Goal: Task Accomplishment & Management: Manage account settings

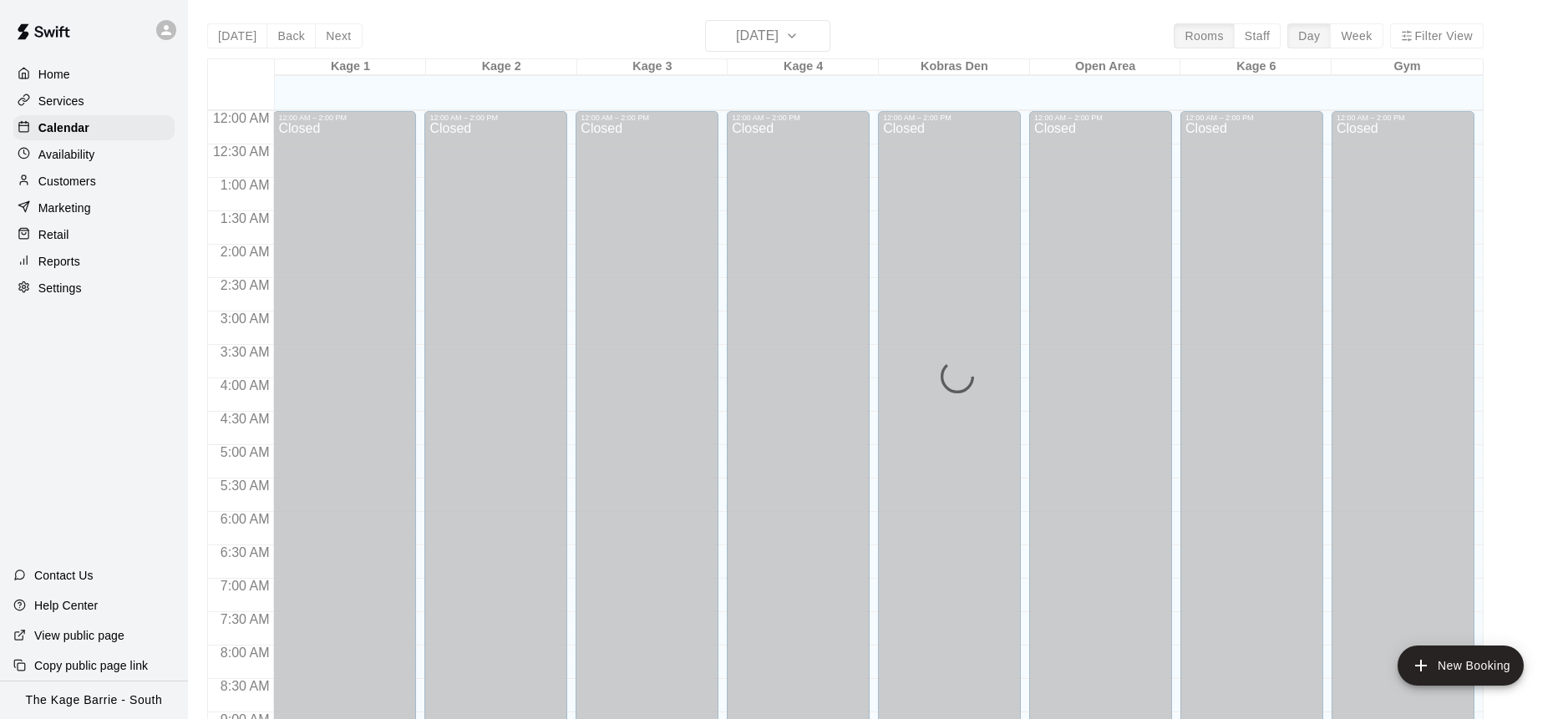
scroll to position [926, 0]
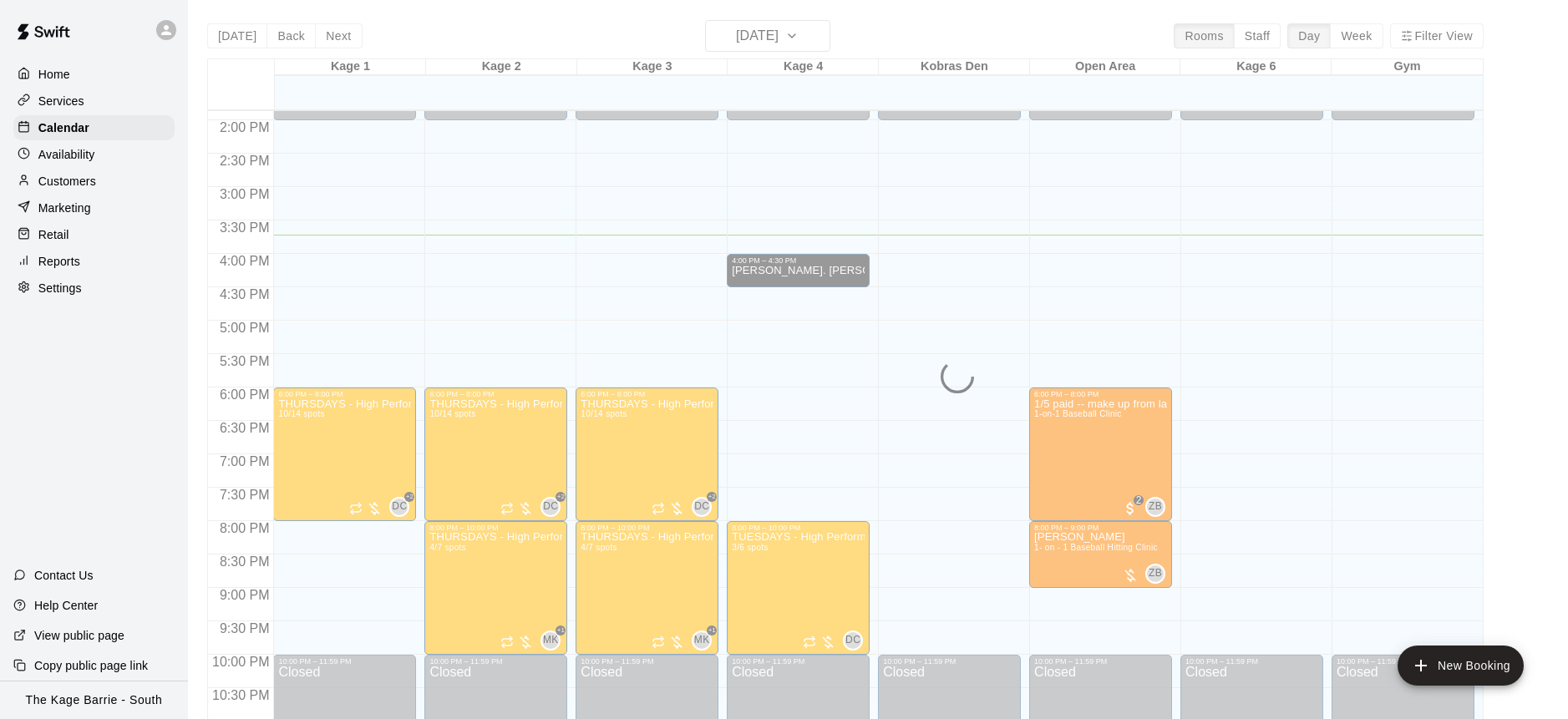
click at [341, 39] on div "Today Back Next Thursday Sep 18 Rooms Staff Day Week Filter View Kage 1 18 Thu …" at bounding box center [846, 379] width 1277 height 719
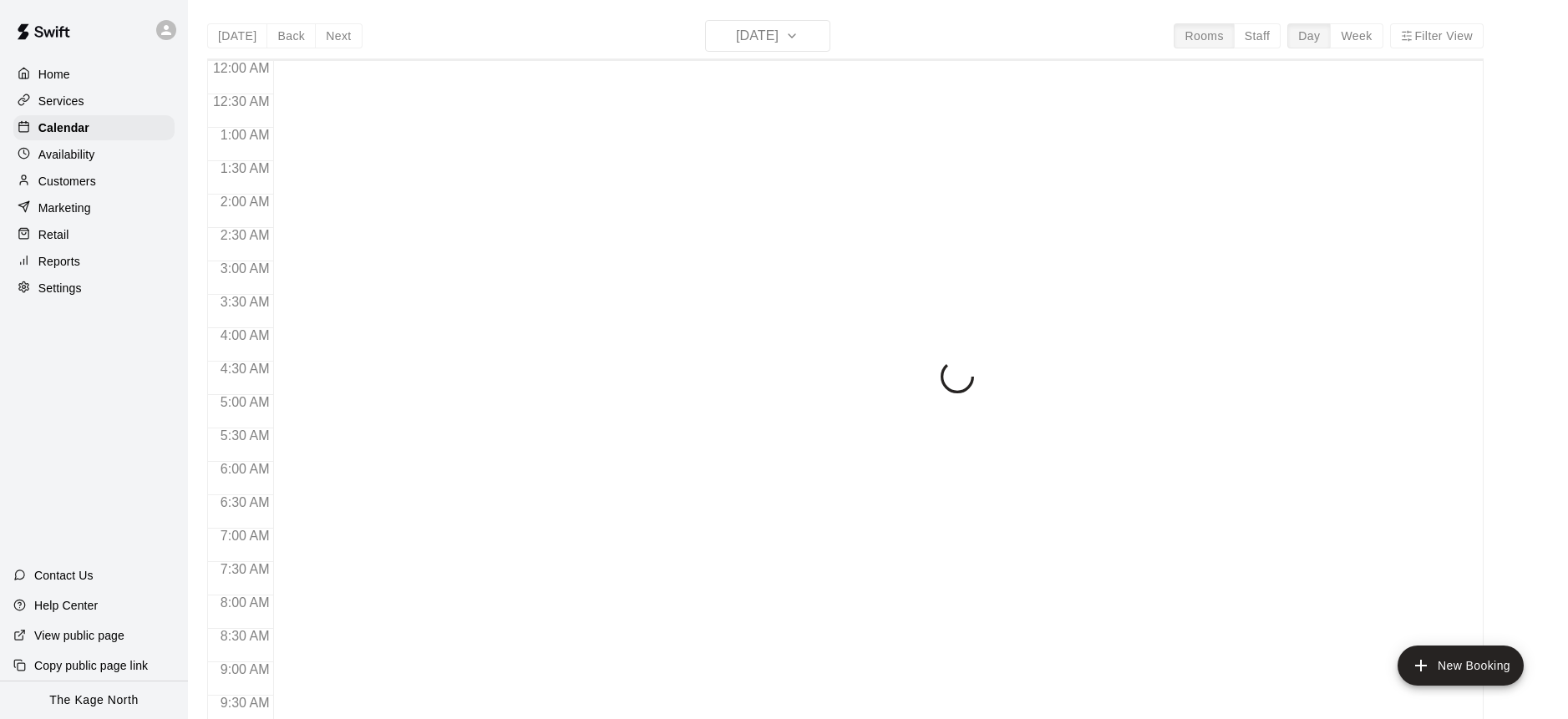
scroll to position [926, 0]
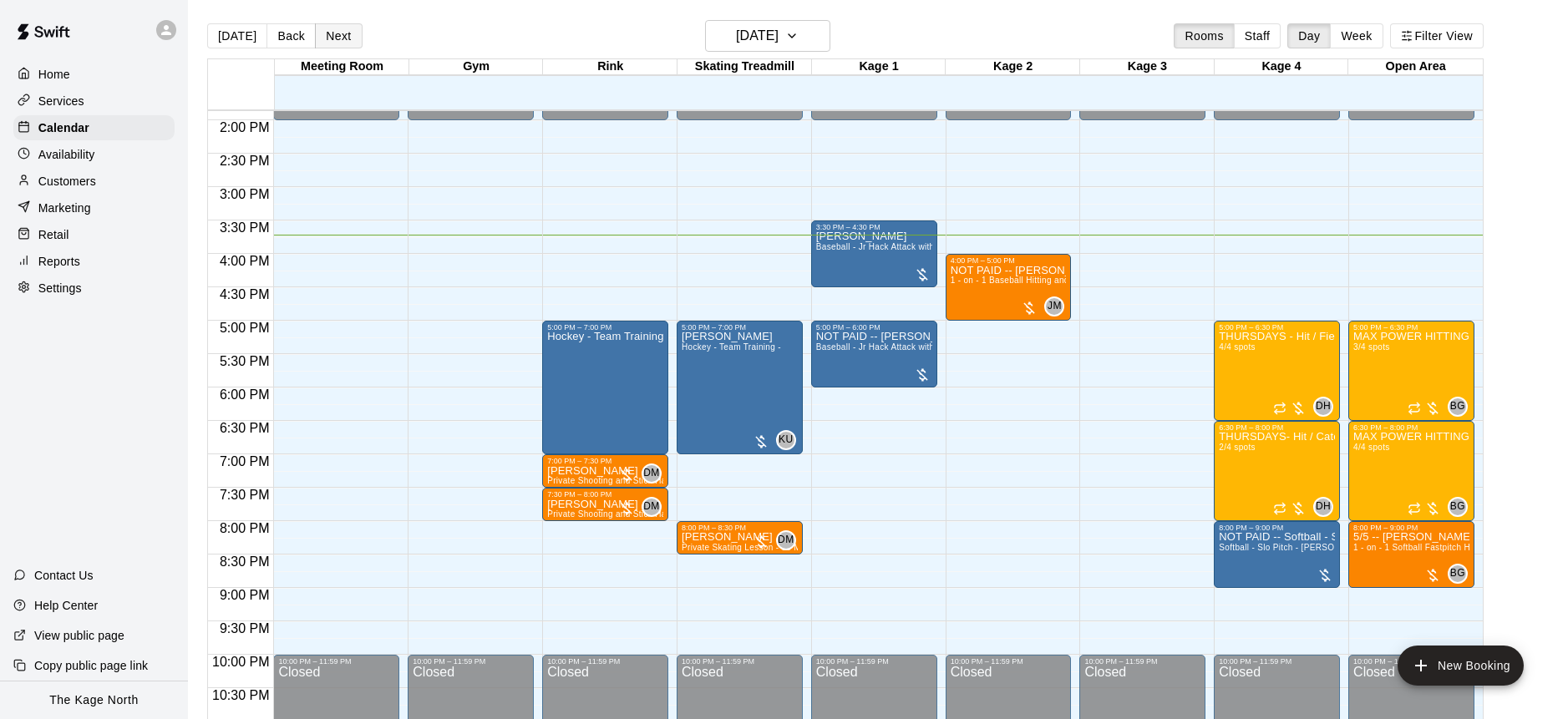
click at [341, 36] on button "Next" at bounding box center [338, 36] width 47 height 25
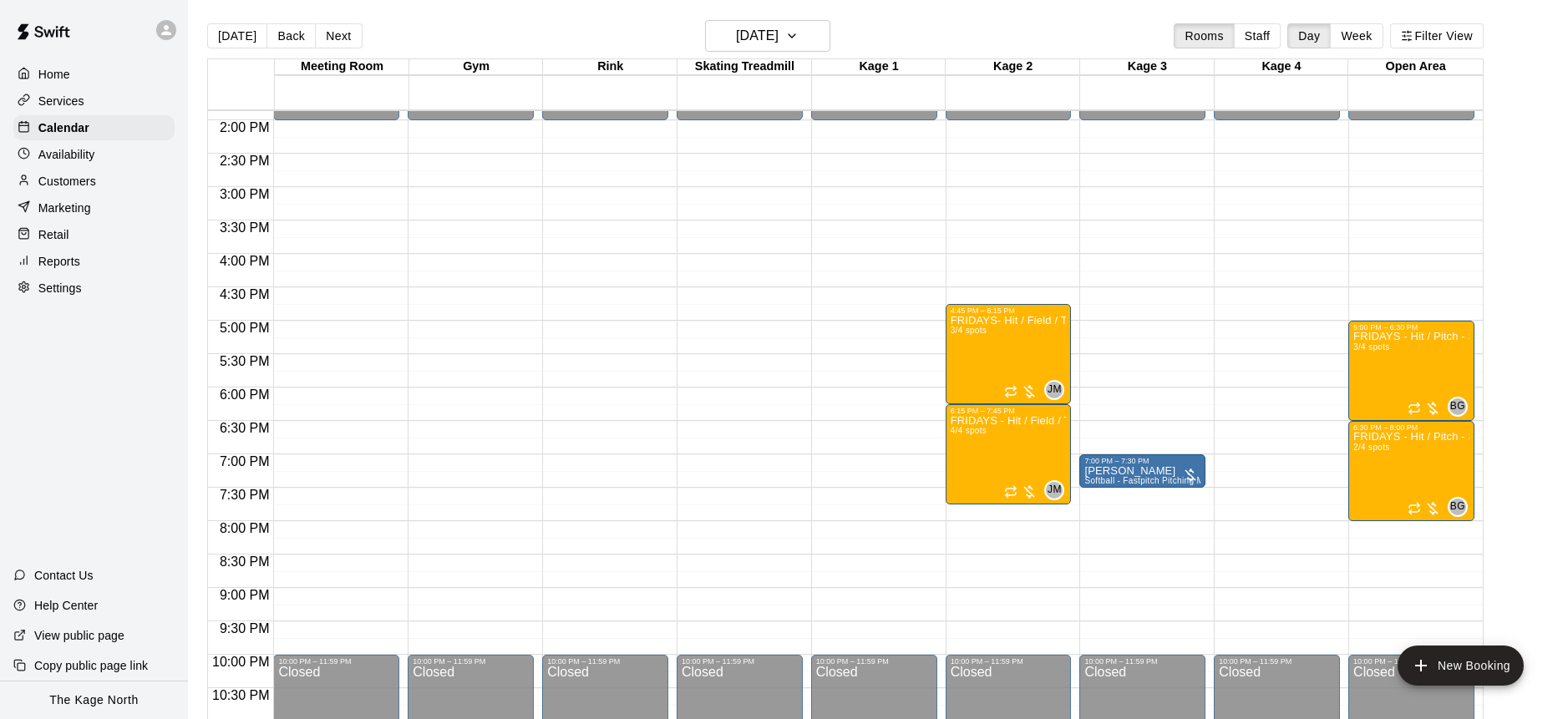
click at [173, 36] on icon at bounding box center [166, 30] width 15 height 15
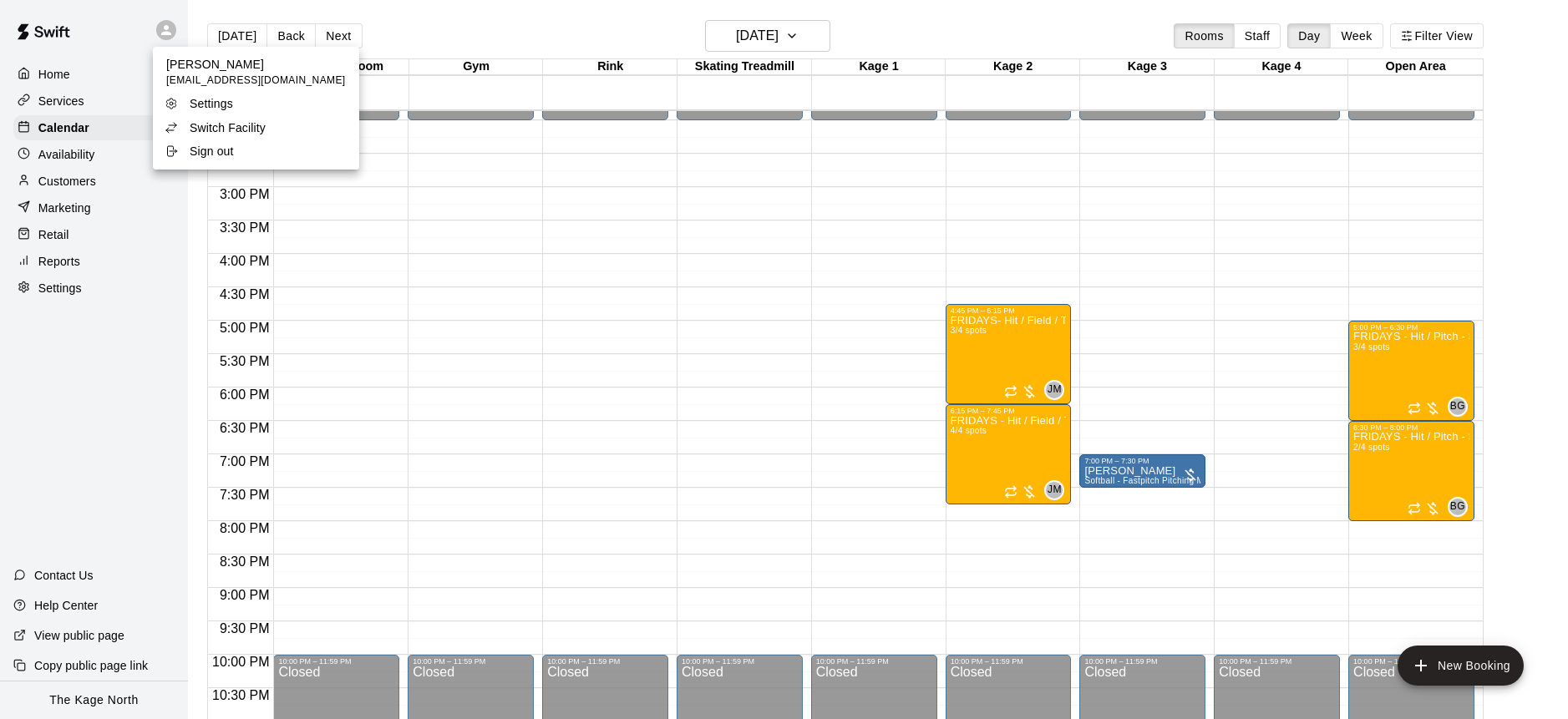
click at [259, 133] on p "Switch Facility" at bounding box center [227, 128] width 76 height 17
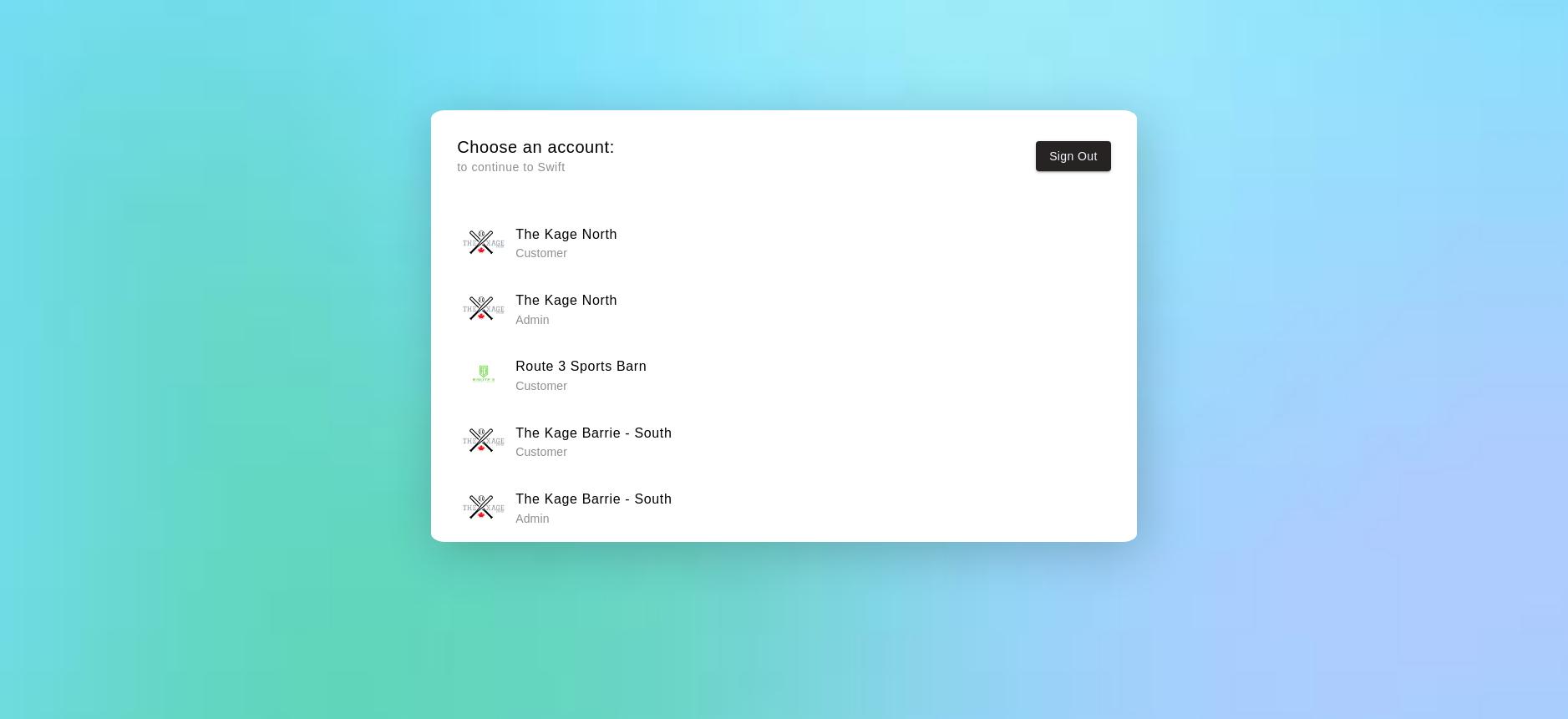
click at [618, 313] on div "The Kage North Admin" at bounding box center [784, 309] width 642 height 41
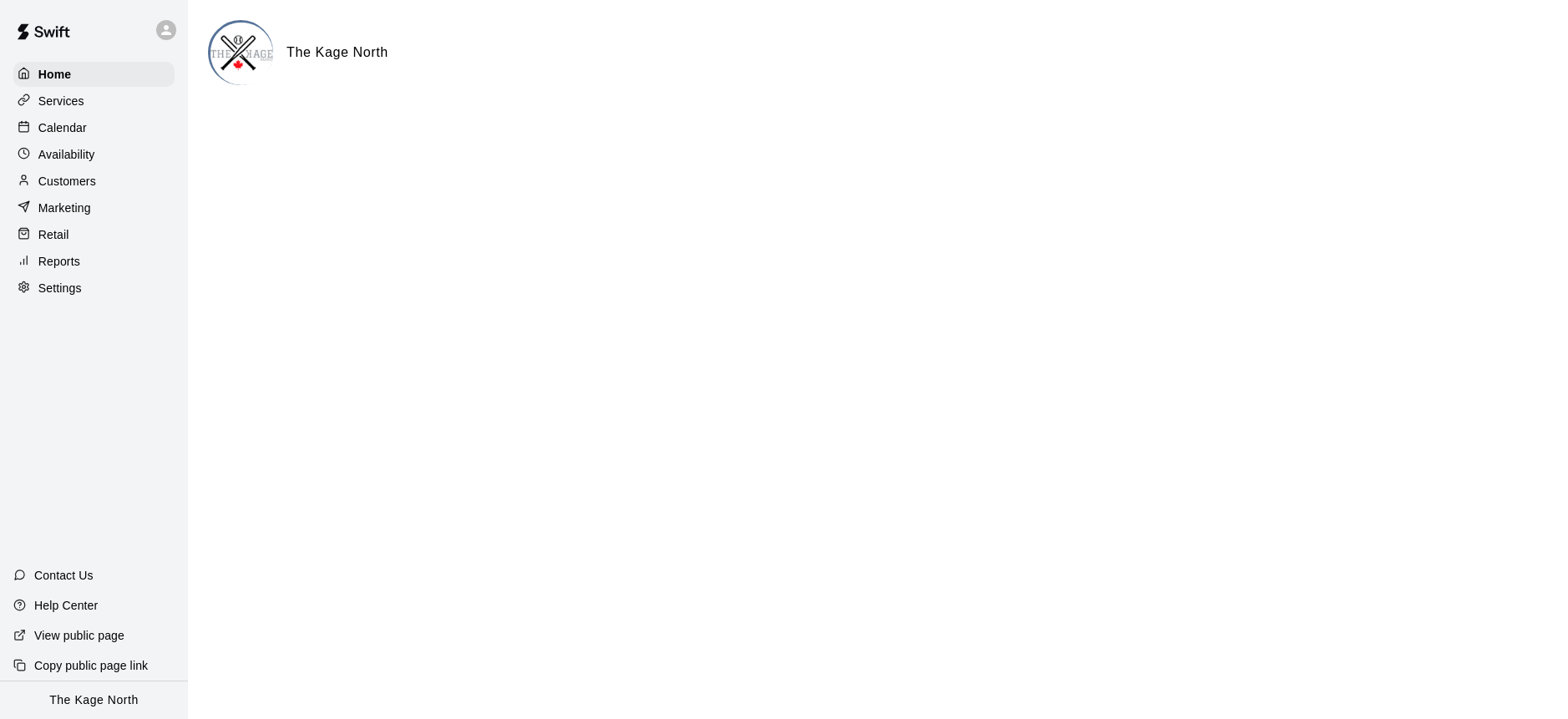
click at [161, 32] on icon at bounding box center [166, 30] width 15 height 15
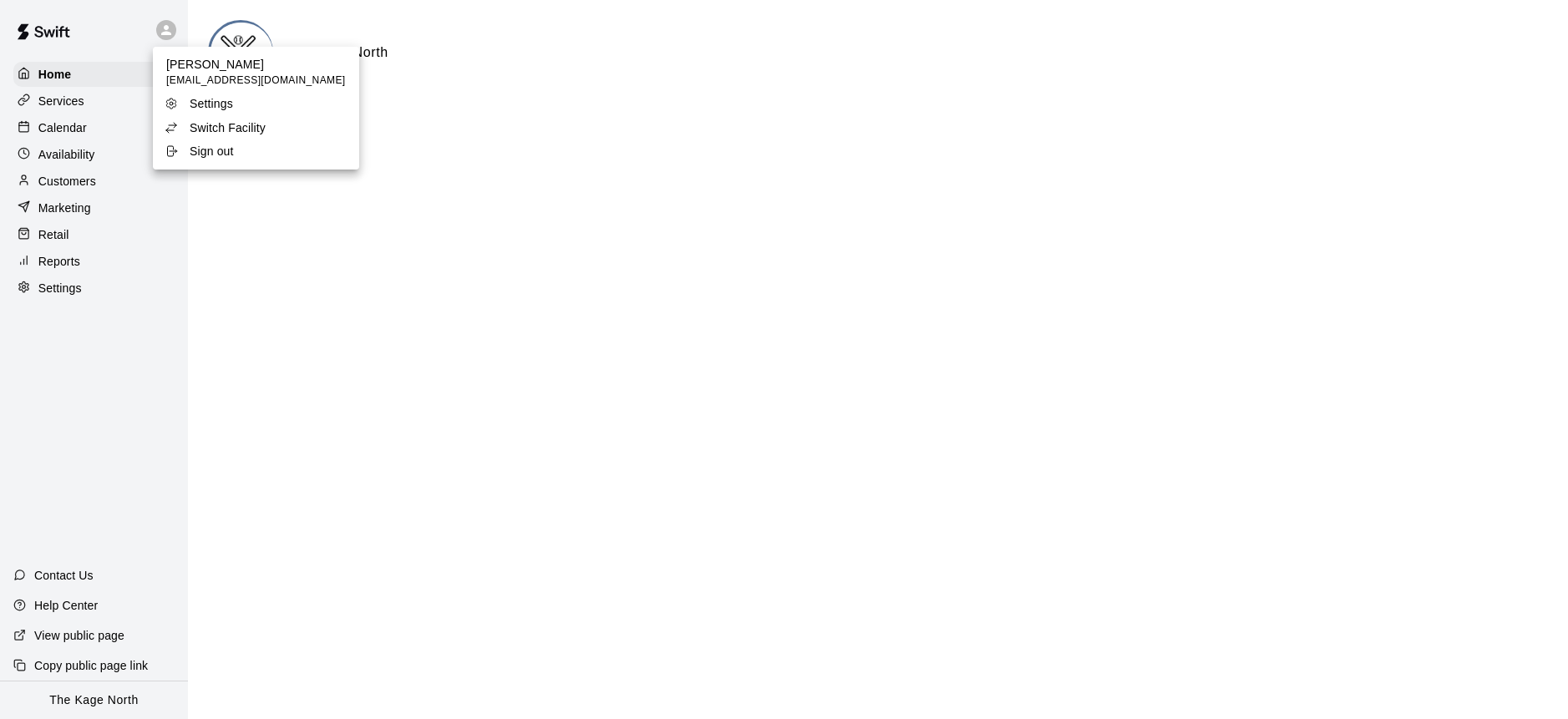
click at [262, 132] on p "Switch Facility" at bounding box center [227, 128] width 76 height 17
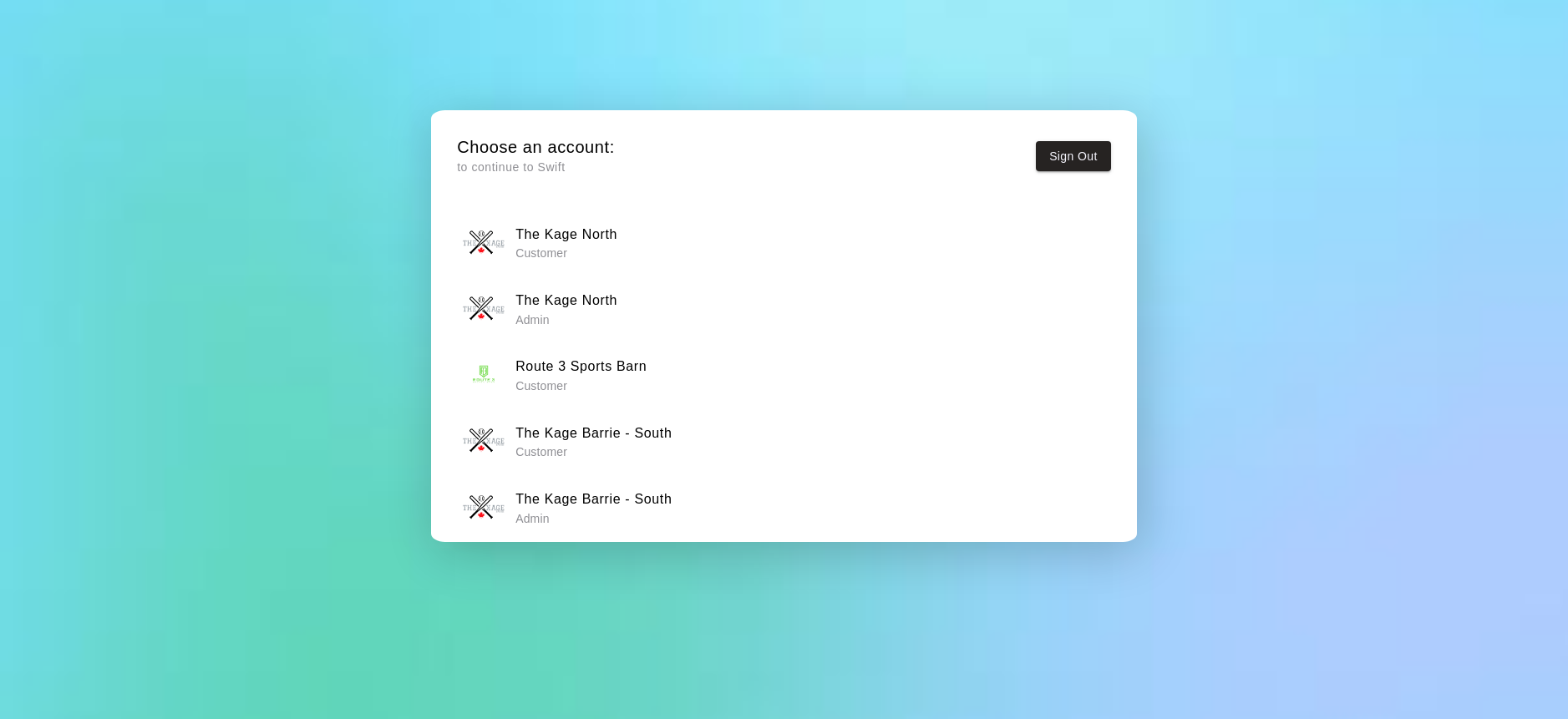
scroll to position [12, 0]
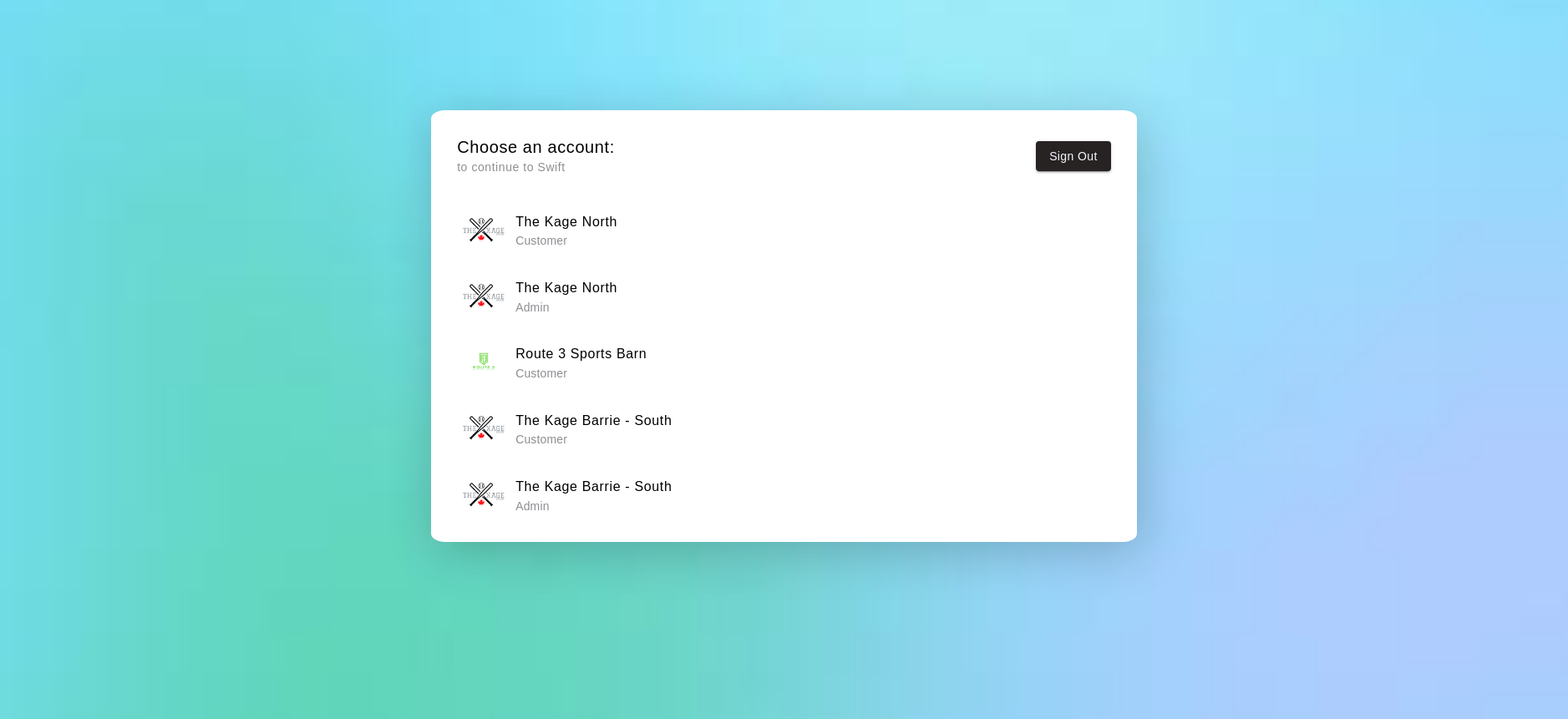
click at [631, 486] on h6 "The Kage Barrie - South" at bounding box center [594, 486] width 157 height 22
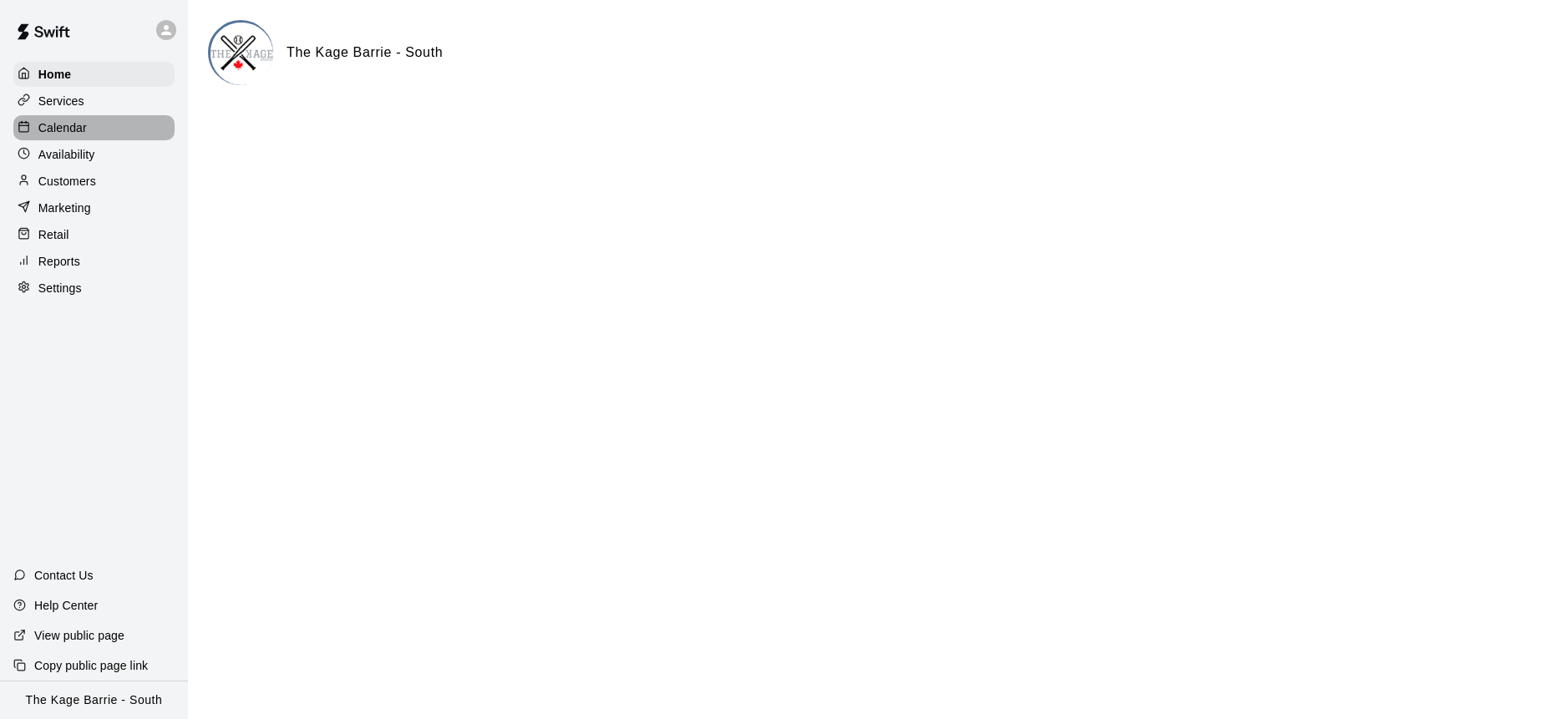
click at [96, 120] on div "Calendar" at bounding box center [93, 127] width 161 height 25
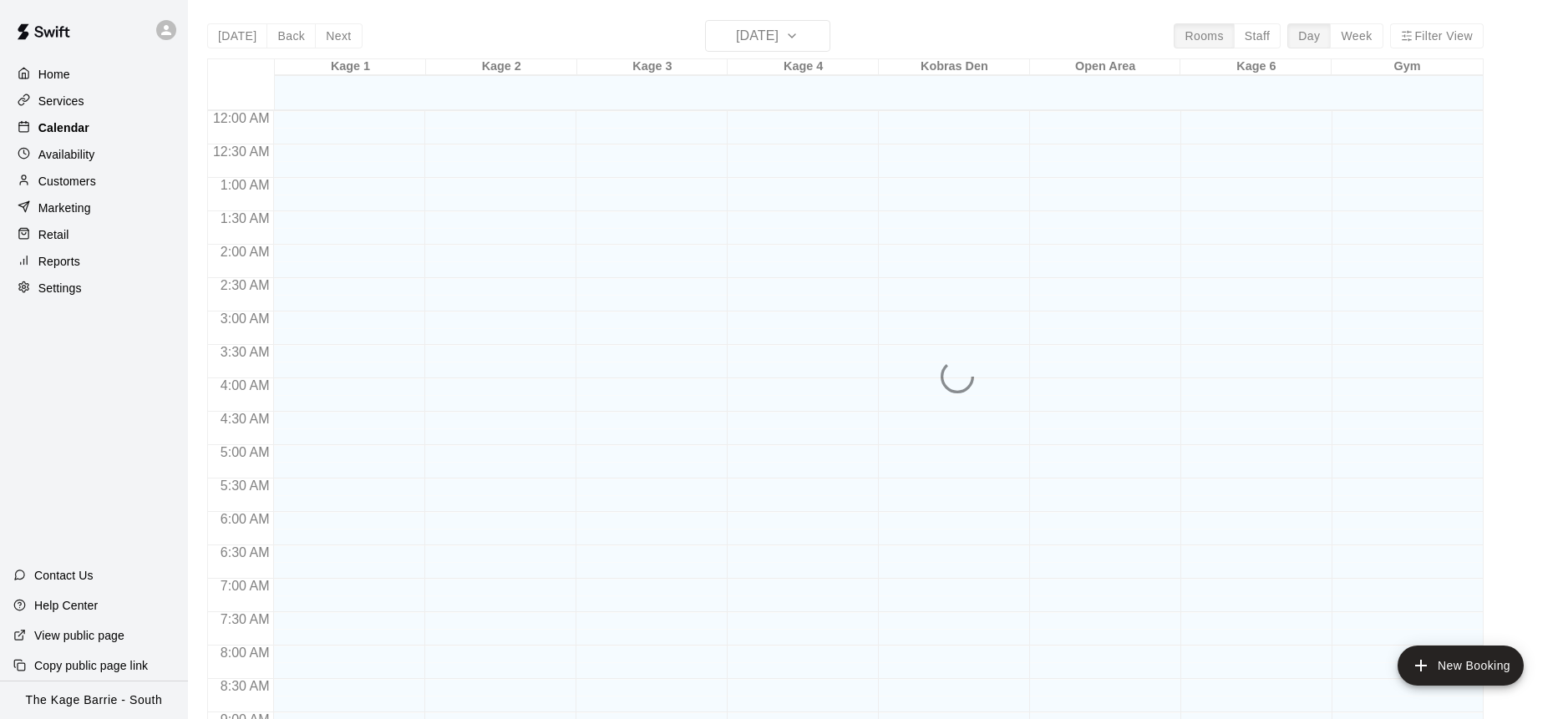
scroll to position [926, 0]
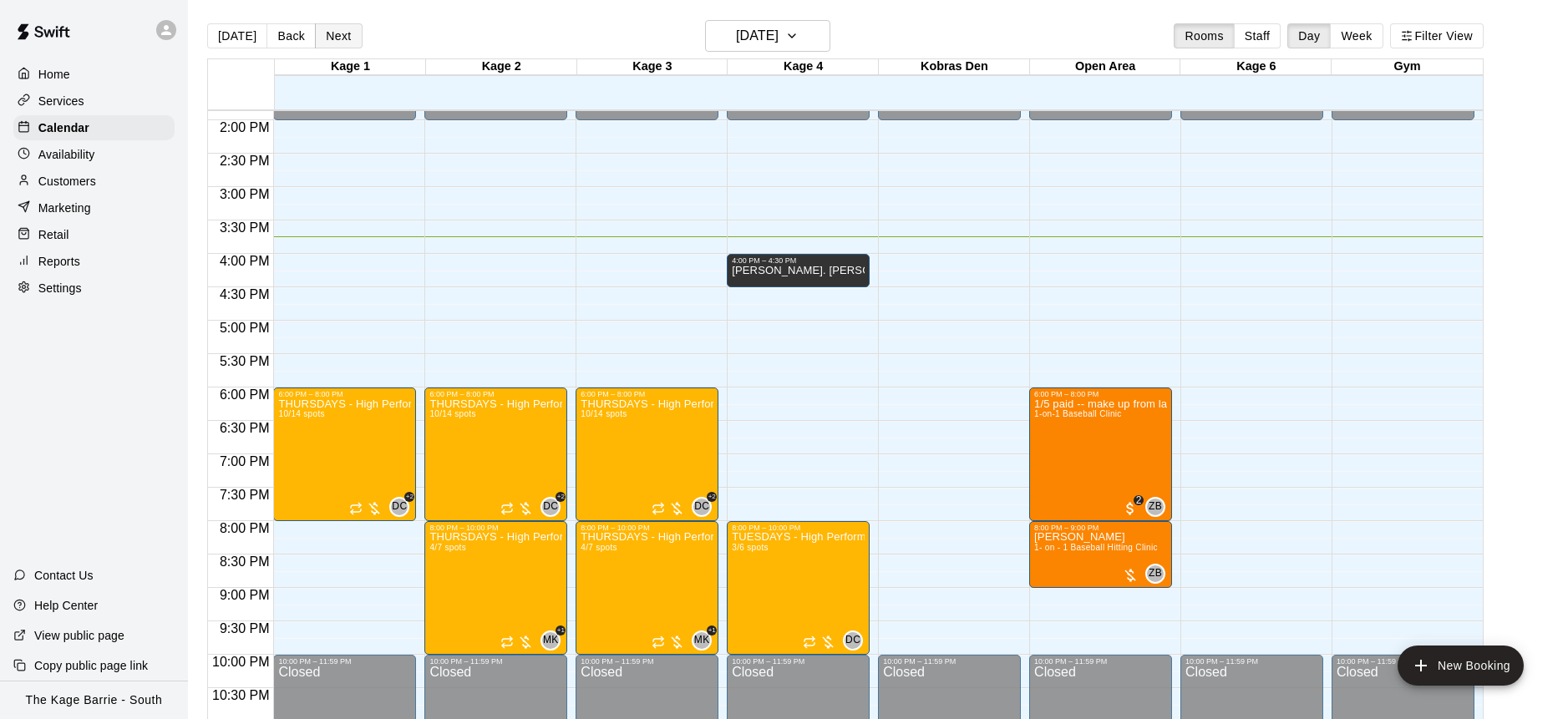
click at [339, 43] on button "Next" at bounding box center [338, 36] width 47 height 25
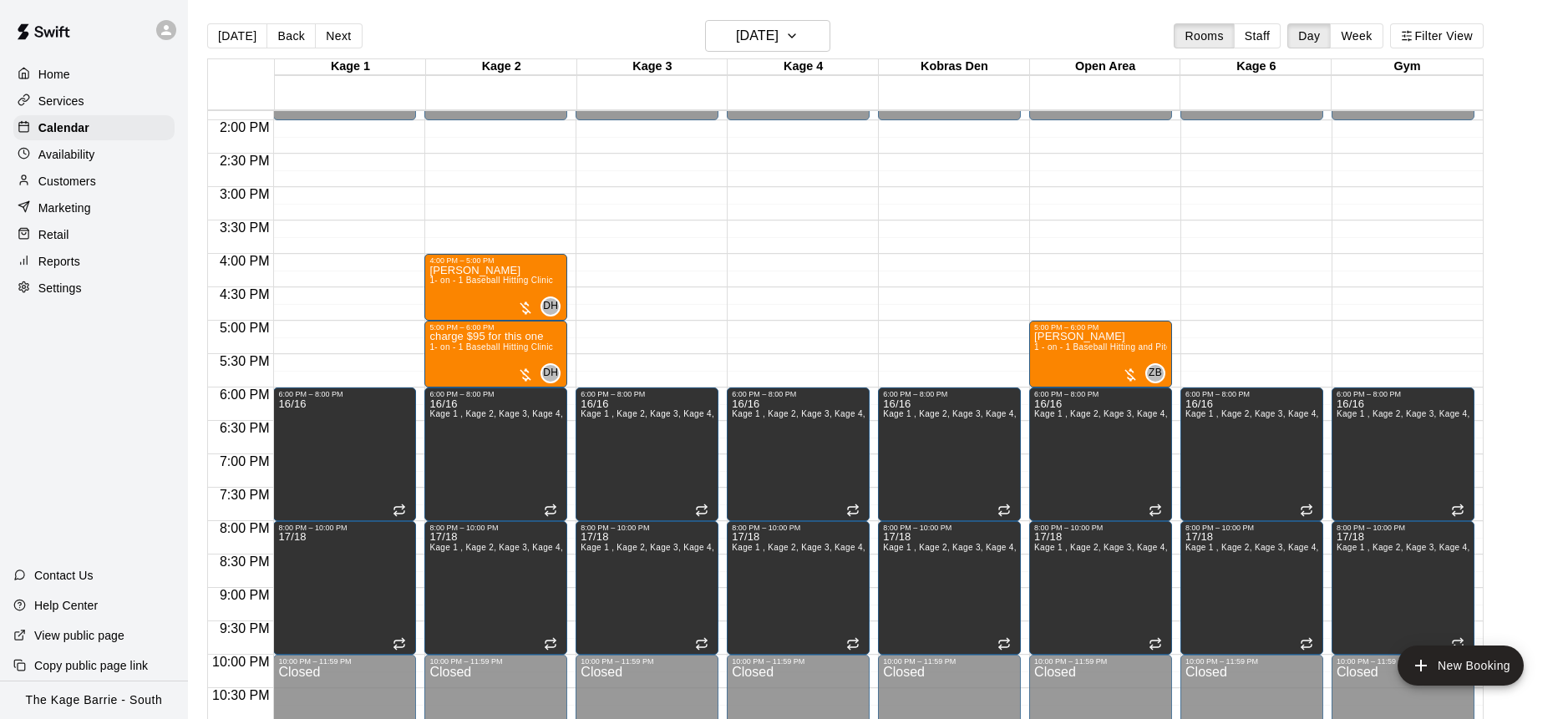
click at [400, 33] on div "[DATE] Back [DATE][DATE] Rooms Staff Day Week Filter View" at bounding box center [846, 39] width 1277 height 39
click at [799, 33] on icon "button" at bounding box center [792, 35] width 13 height 20
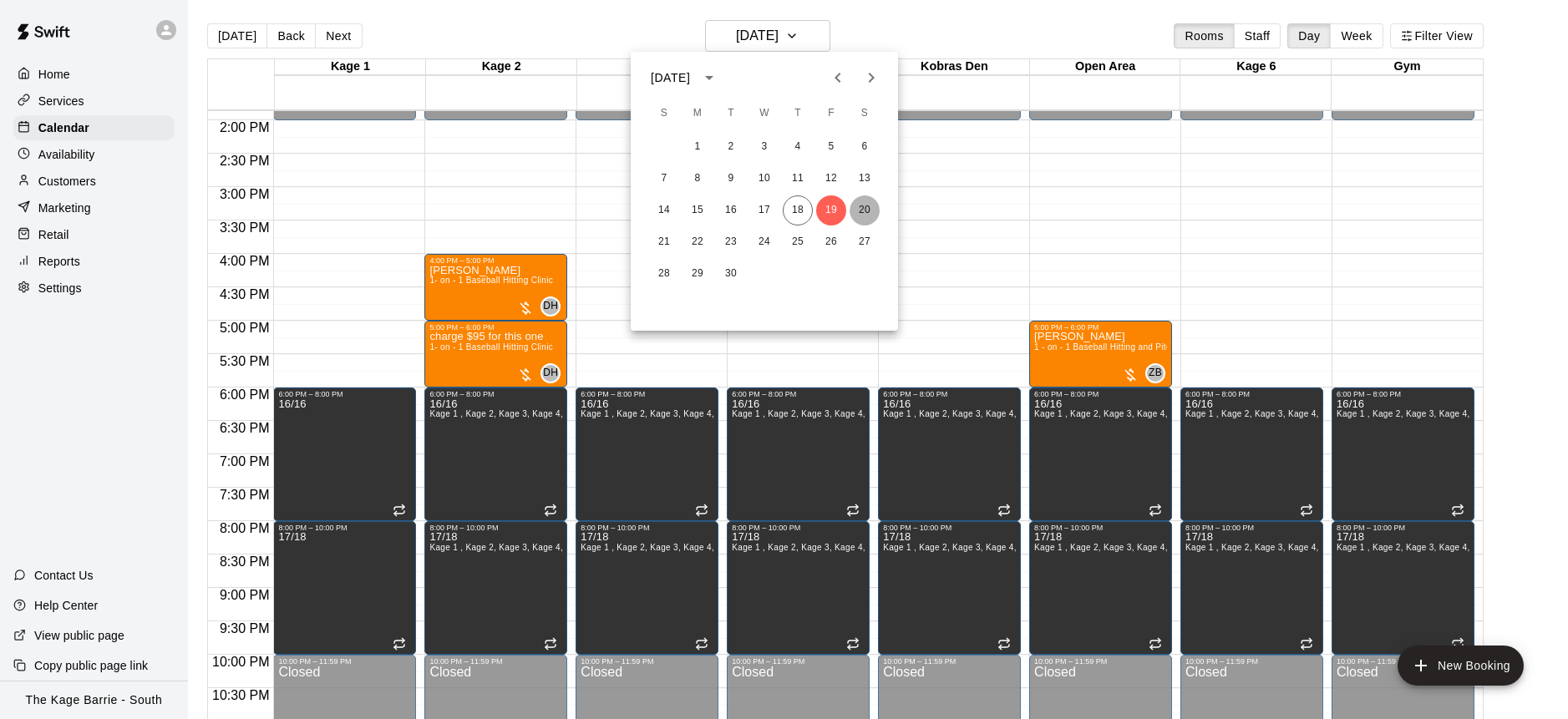
click at [867, 211] on button "20" at bounding box center [865, 210] width 30 height 30
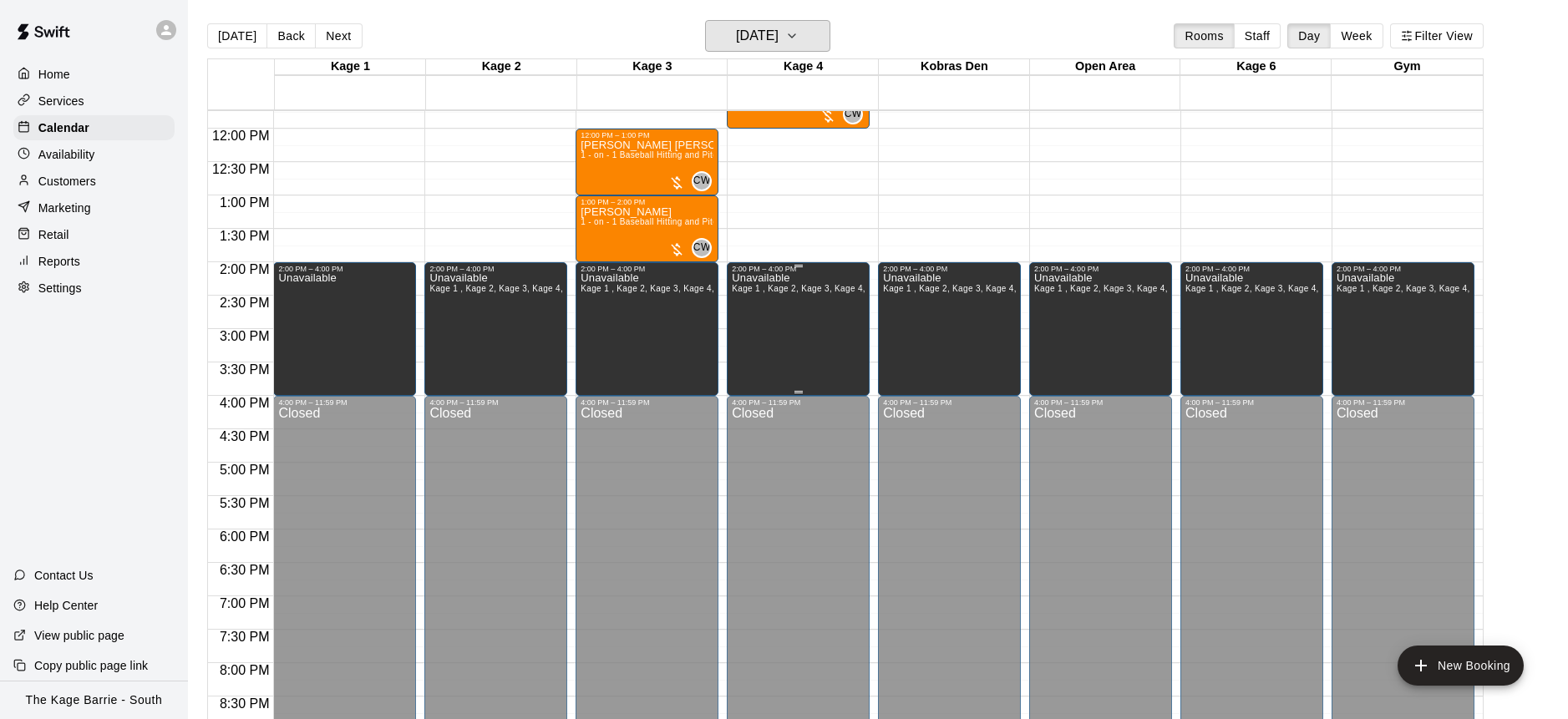
scroll to position [549, 0]
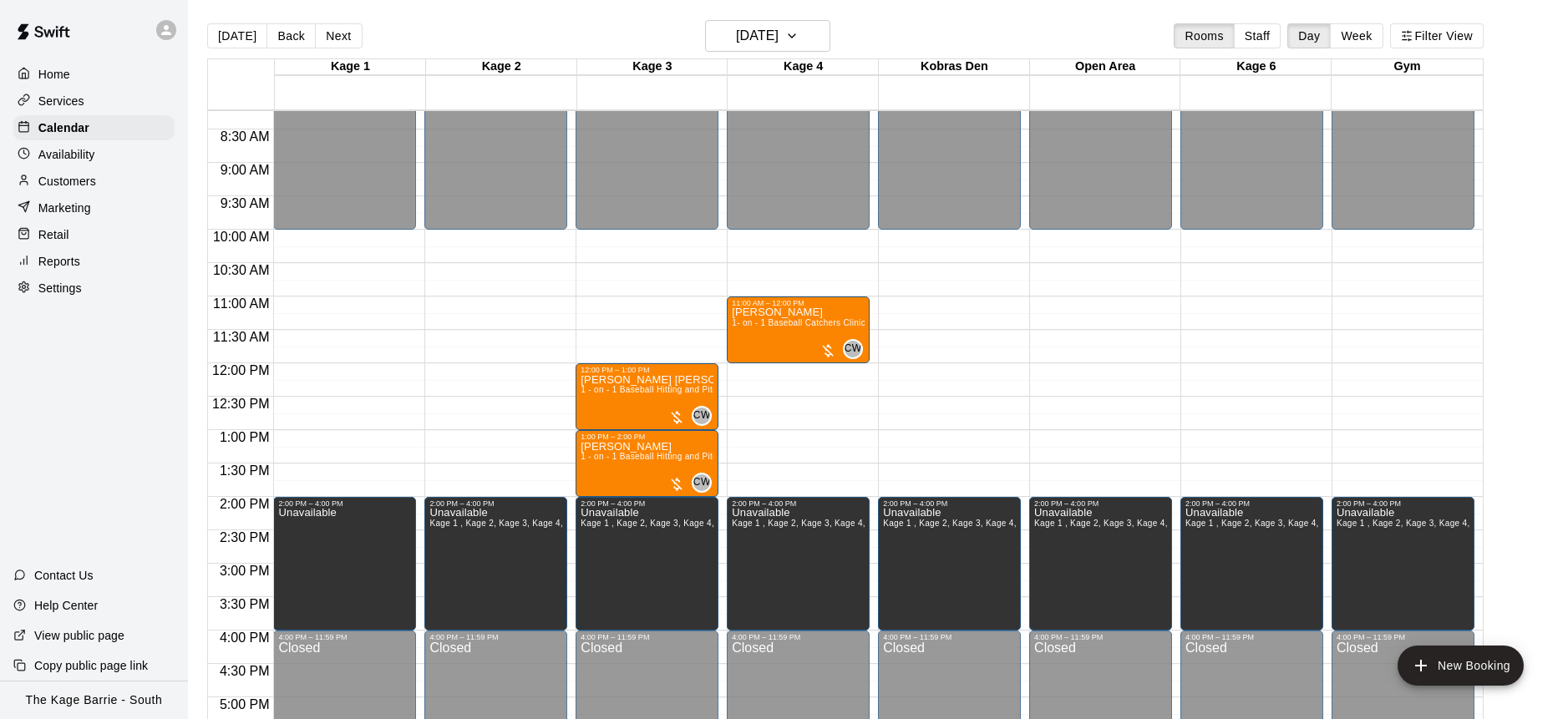
click at [118, 142] on div "Availability" at bounding box center [93, 155] width 161 height 25
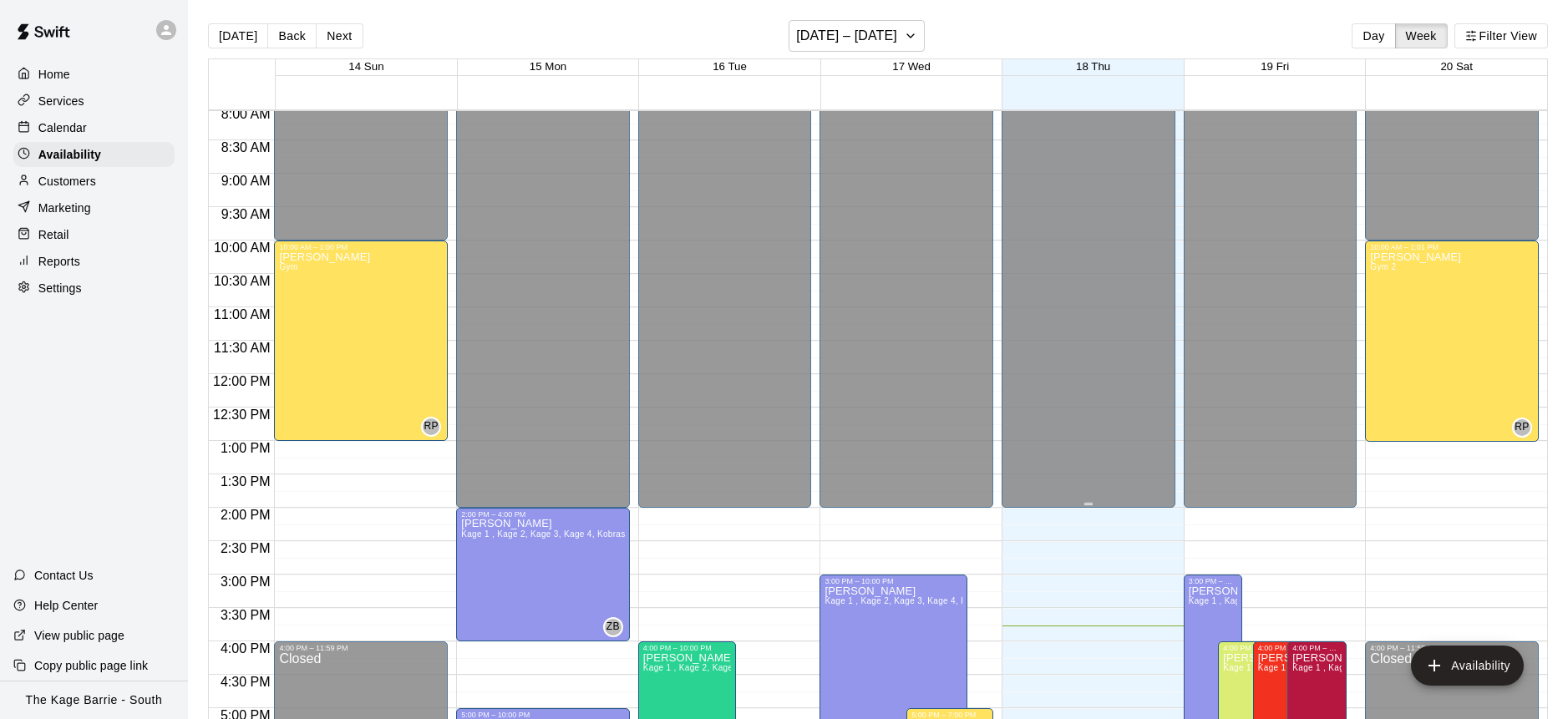
scroll to position [539, 0]
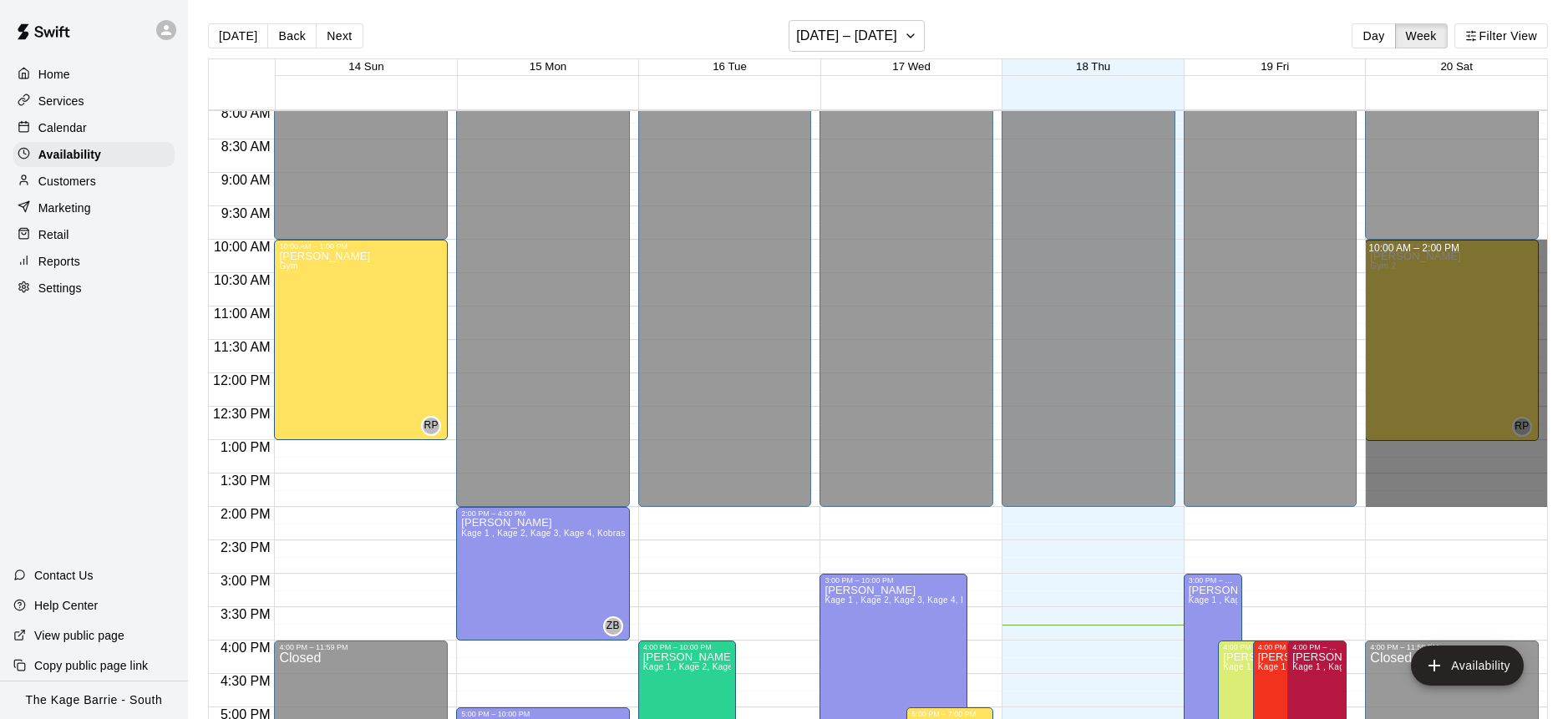
drag, startPoint x: 1545, startPoint y: 243, endPoint x: 1543, endPoint y: 494, distance: 251.0
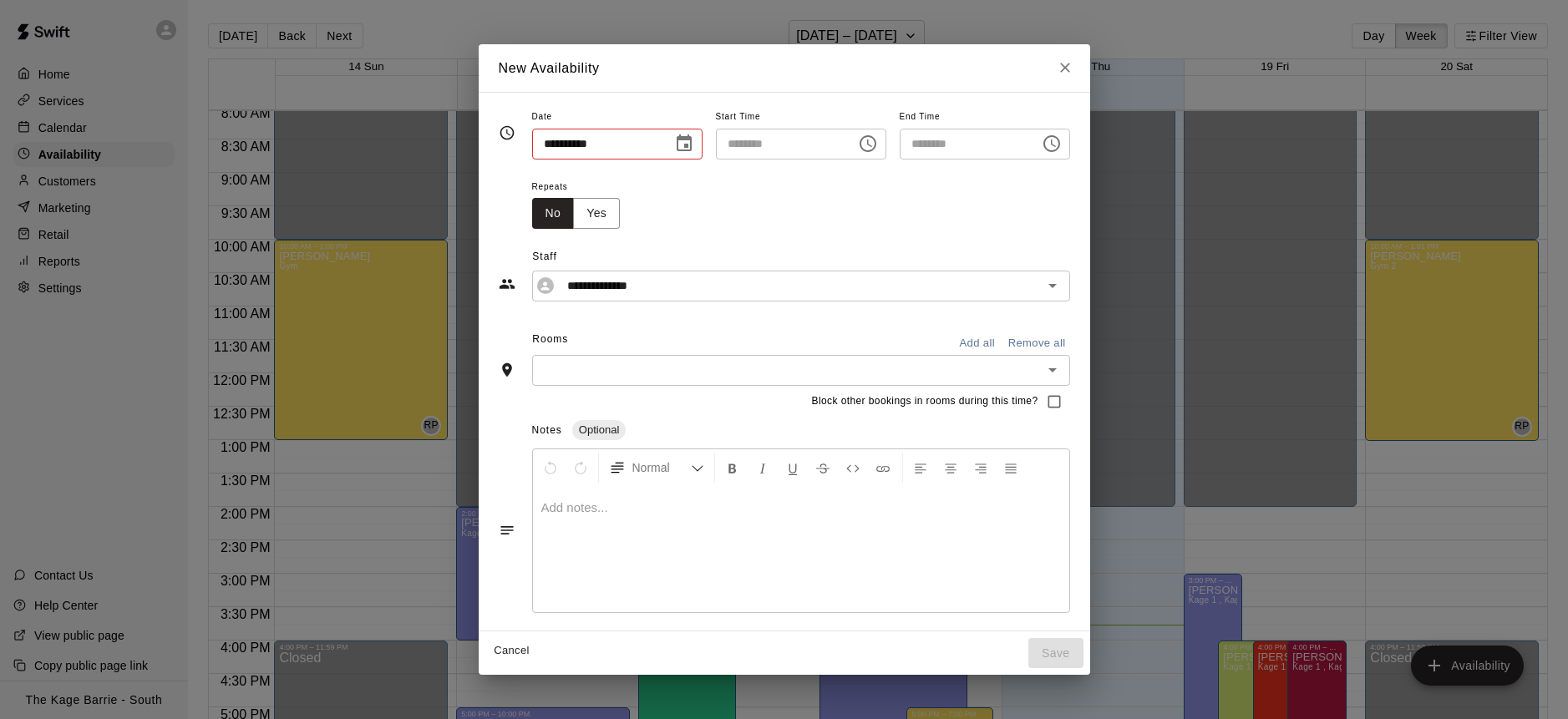
type input "**********"
type input "********"
click at [701, 295] on input "**********" at bounding box center [788, 286] width 455 height 21
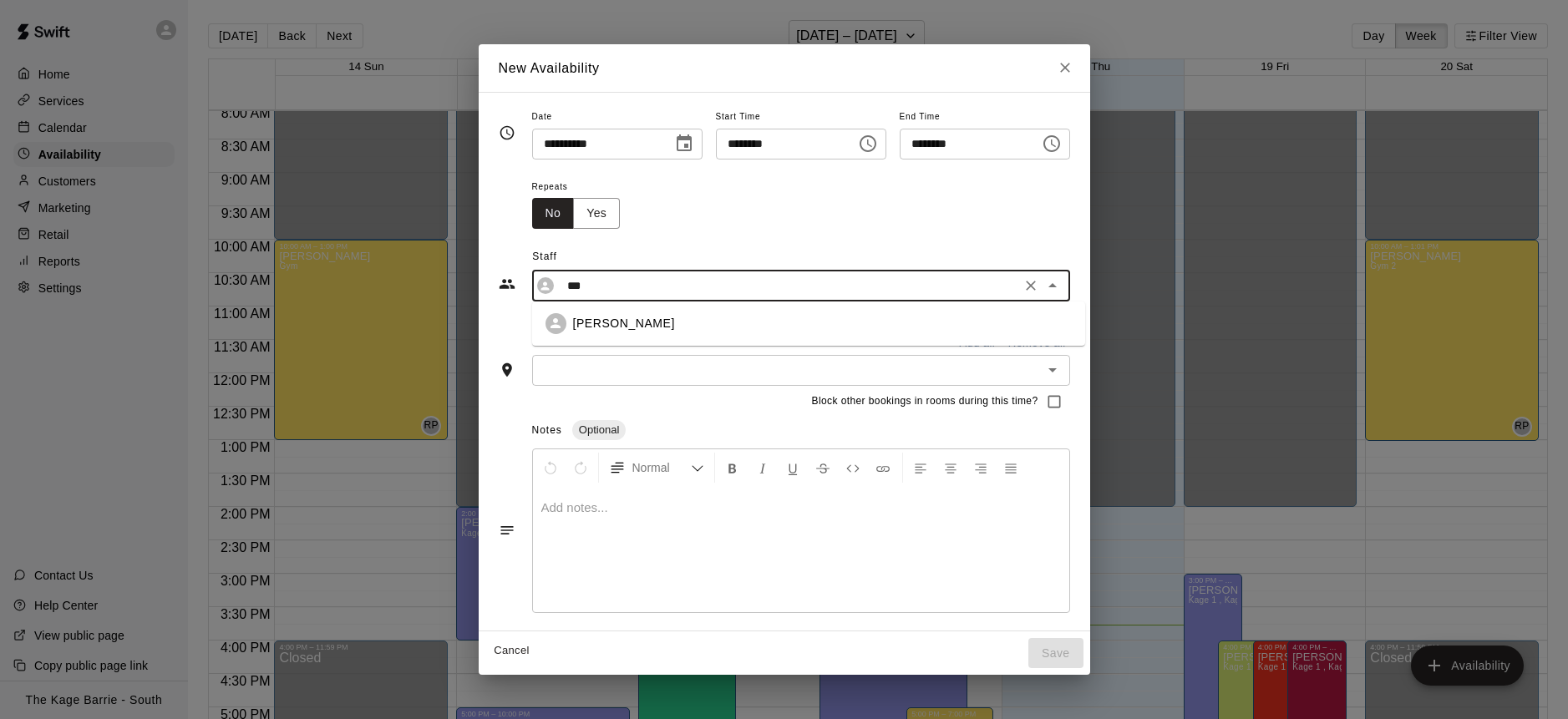
click at [653, 334] on li "[PERSON_NAME]" at bounding box center [808, 323] width 553 height 31
type input "**********"
click at [981, 348] on button "Add all" at bounding box center [977, 343] width 54 height 25
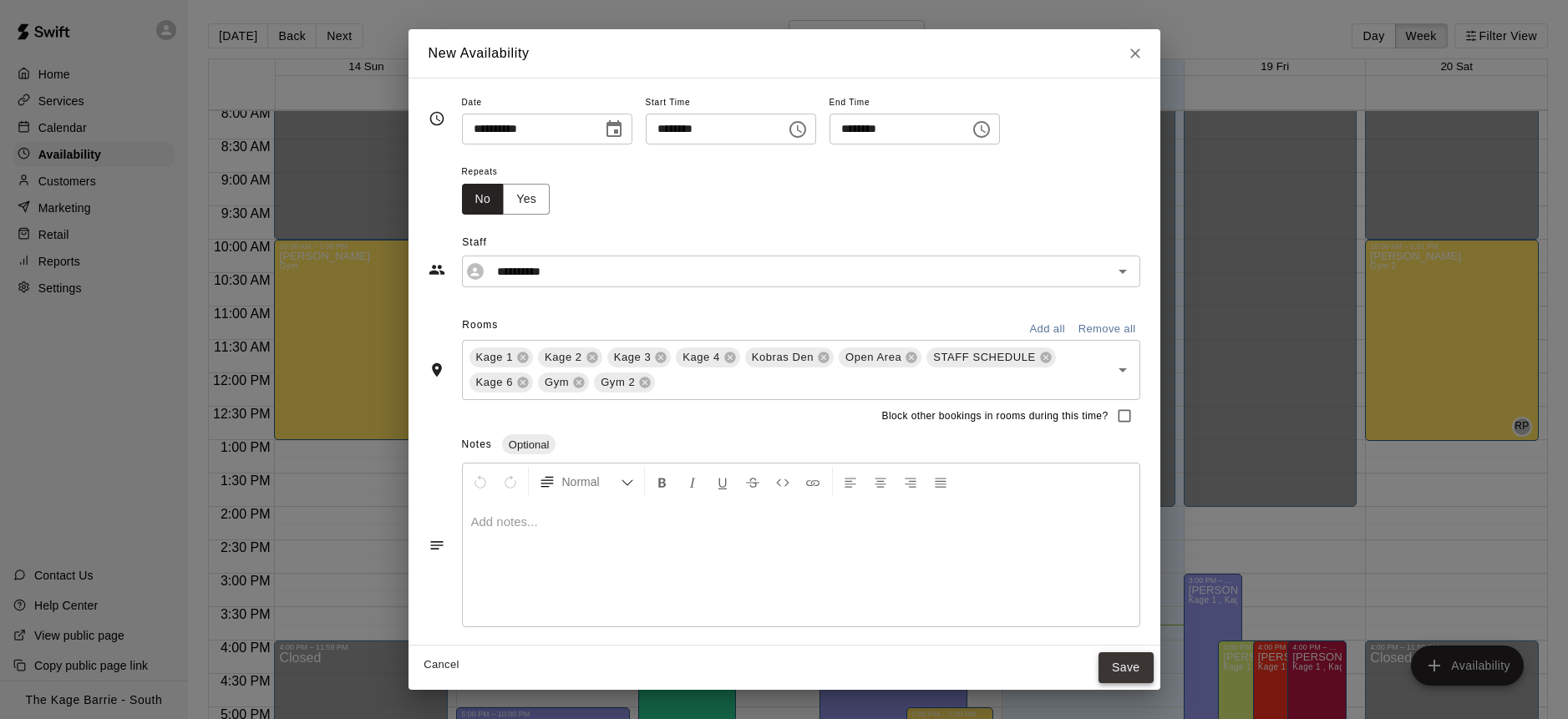
click at [1141, 667] on button "Save" at bounding box center [1126, 667] width 55 height 31
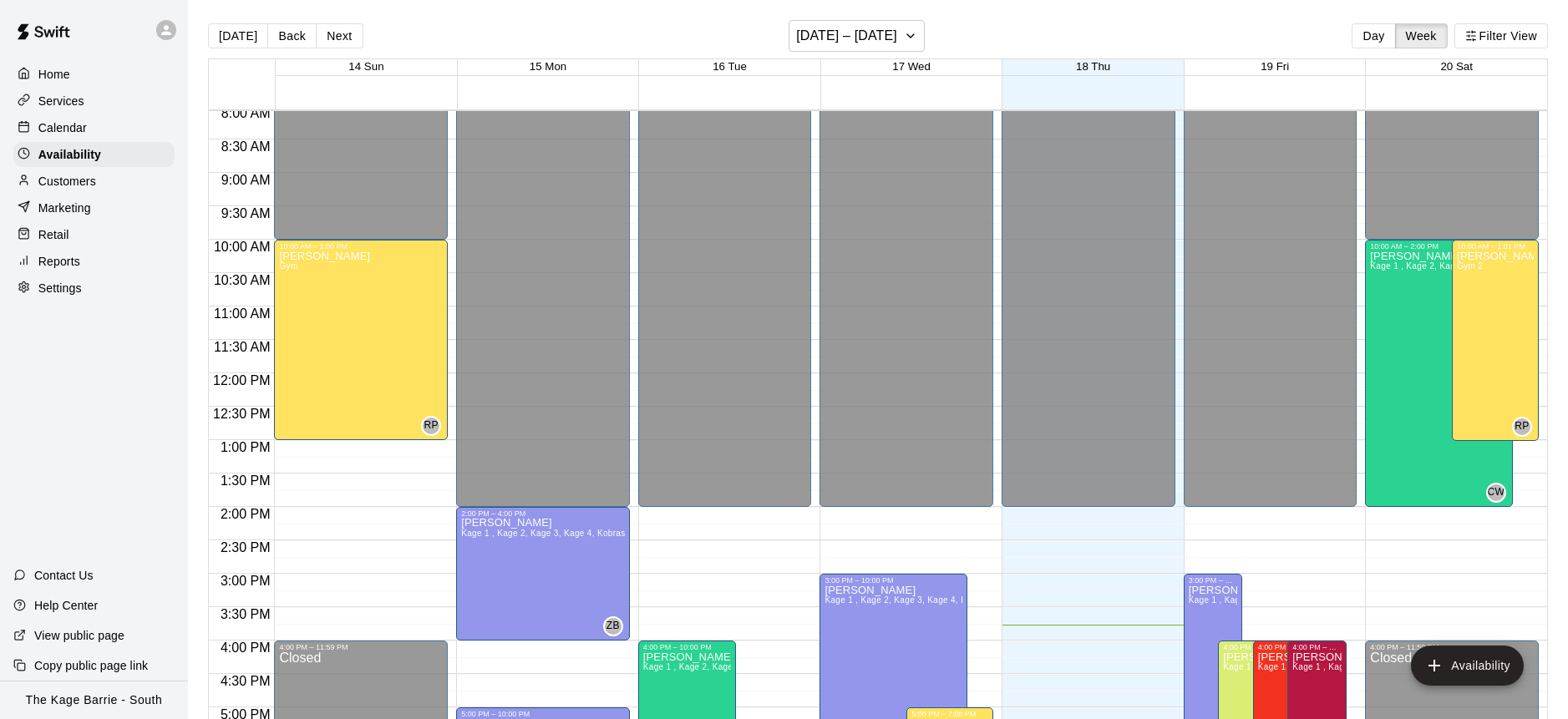
click at [91, 123] on div "Calendar" at bounding box center [93, 127] width 161 height 25
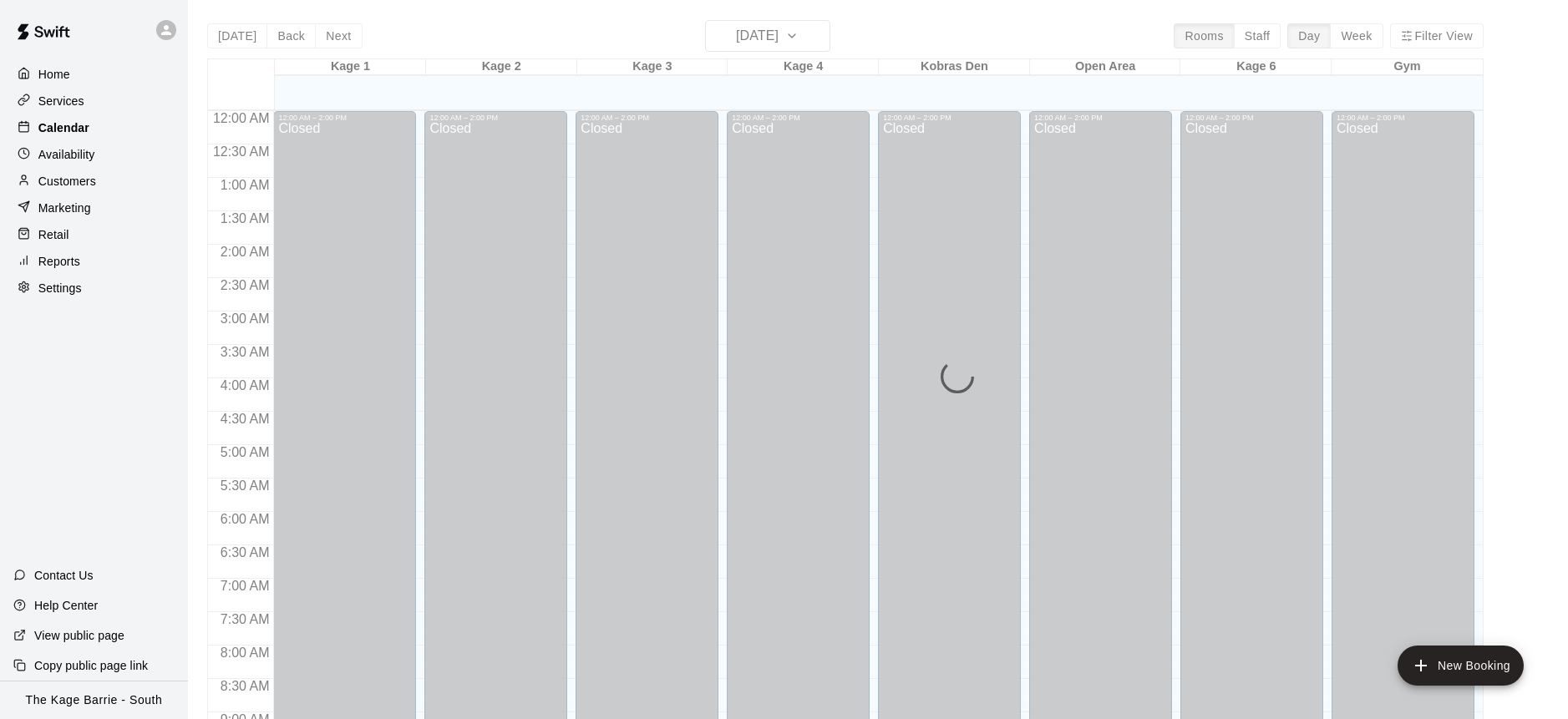
scroll to position [926, 0]
